Goal: Navigation & Orientation: Find specific page/section

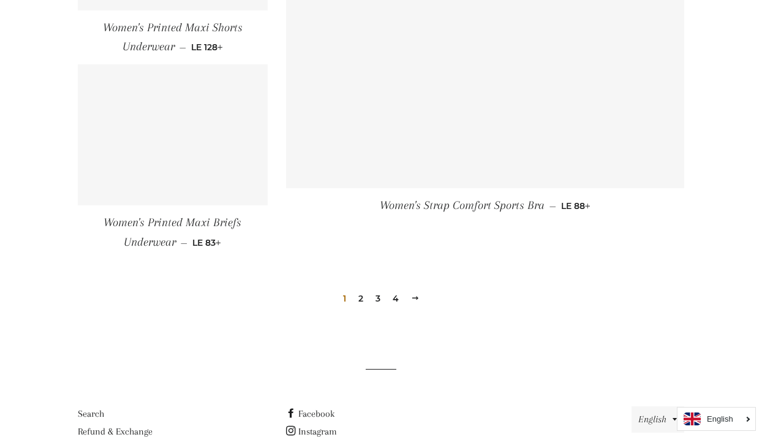
scroll to position [1848, 0]
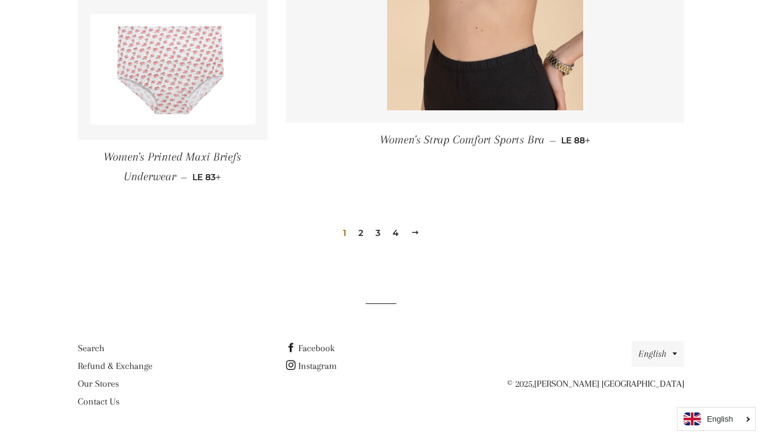
click at [358, 233] on link "2" at bounding box center [360, 233] width 15 height 18
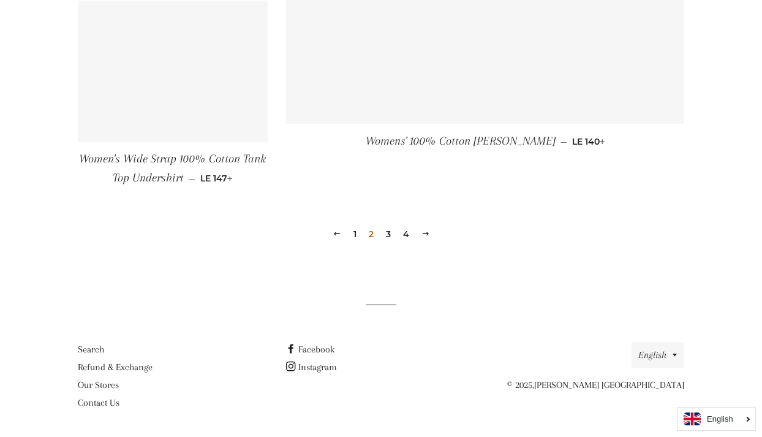
scroll to position [1825, 0]
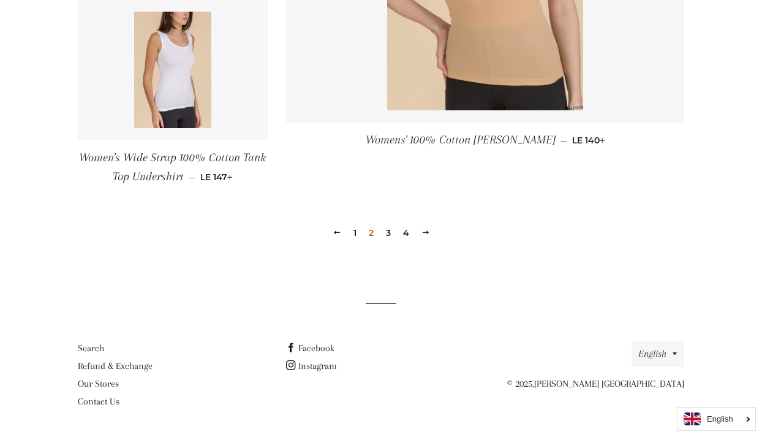
click at [391, 233] on link "3" at bounding box center [388, 233] width 15 height 18
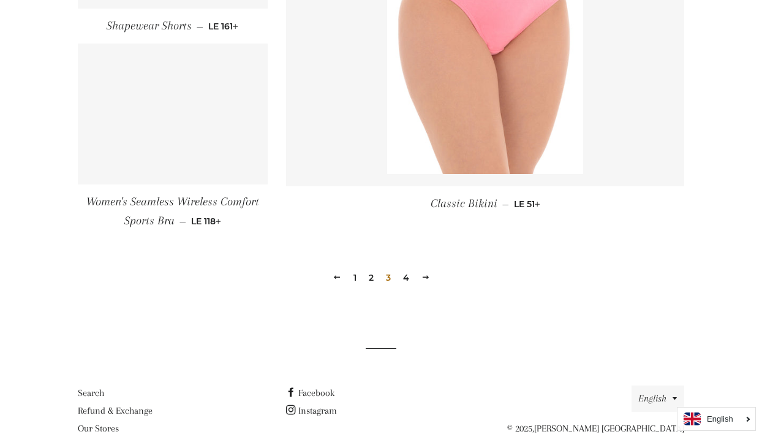
scroll to position [1819, 0]
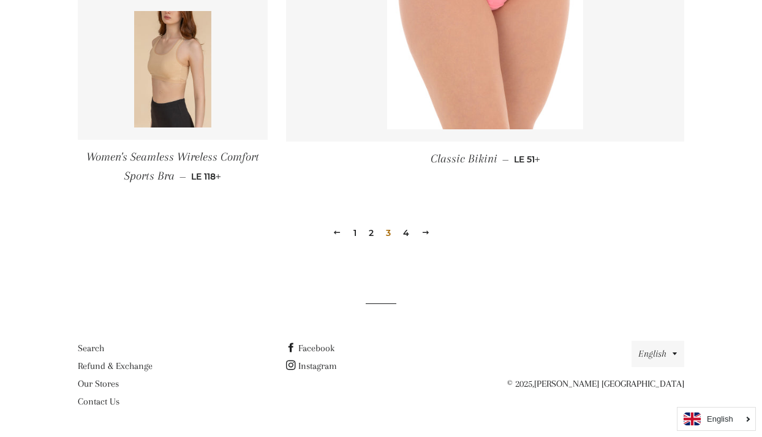
click at [404, 233] on link "4" at bounding box center [406, 233] width 16 height 18
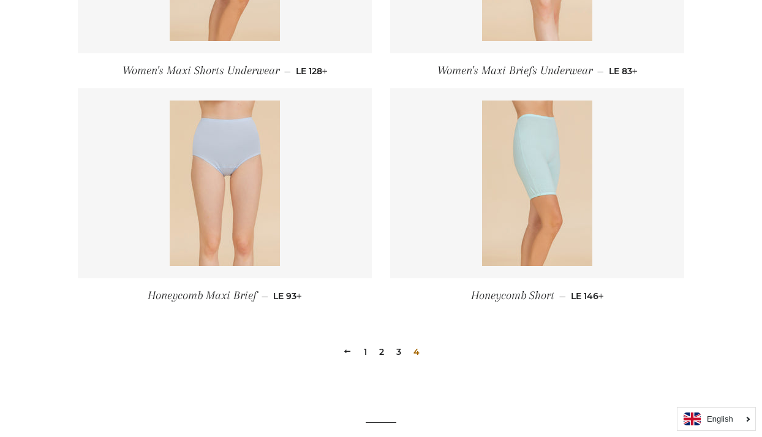
scroll to position [779, 0]
